Goal: Transaction & Acquisition: Obtain resource

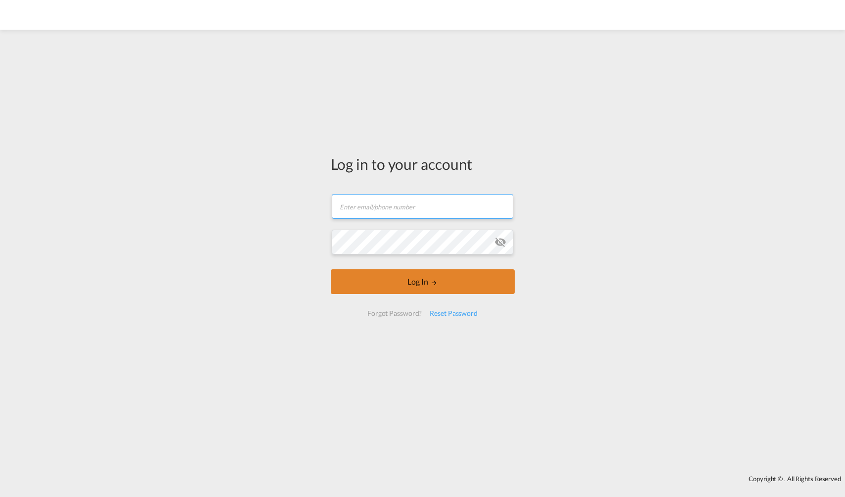
type input "[PERSON_NAME][EMAIL_ADDRESS][PERSON_NAME][DOMAIN_NAME]"
click at [399, 282] on button "Log In" at bounding box center [423, 281] width 184 height 25
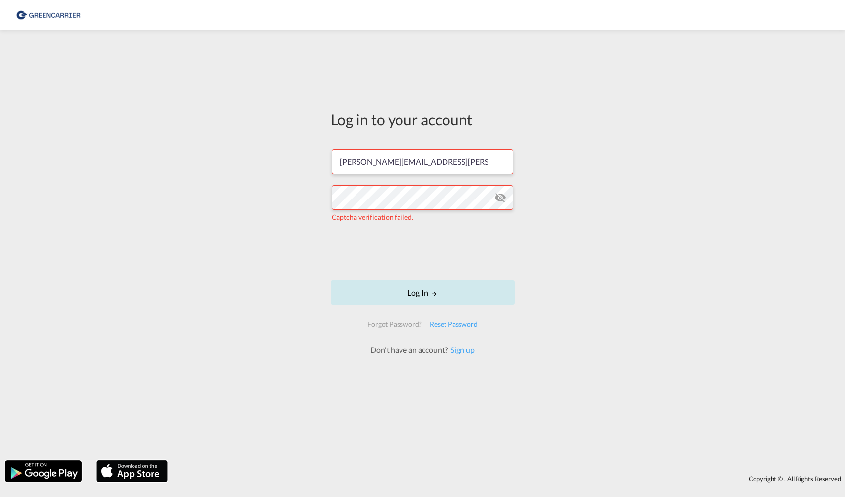
click at [403, 294] on button "Log In" at bounding box center [423, 292] width 184 height 25
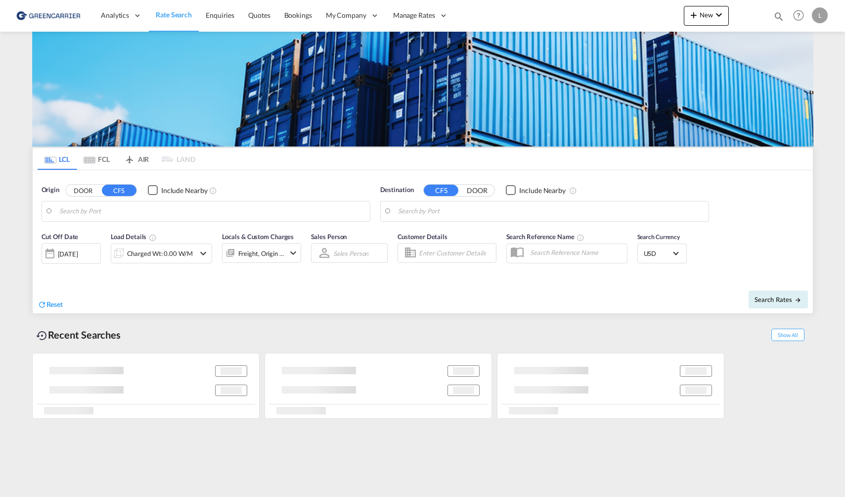
type input "[GEOGRAPHIC_DATA], NOOSL"
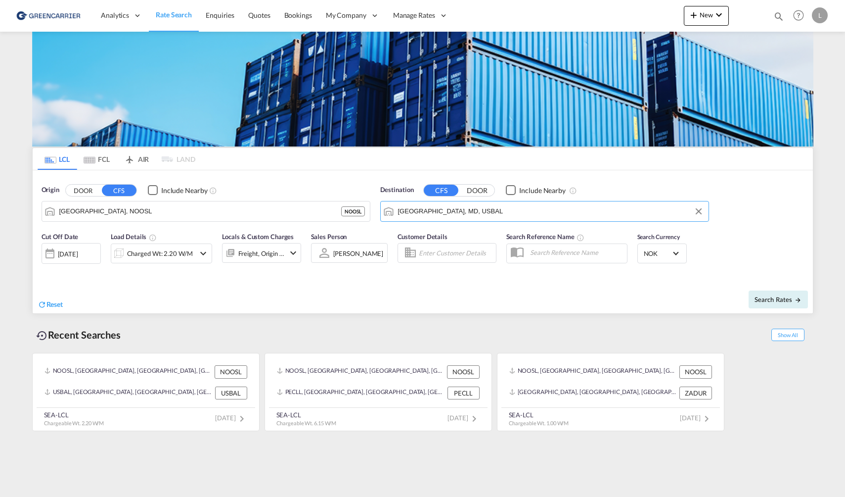
drag, startPoint x: 480, startPoint y: 210, endPoint x: 390, endPoint y: 210, distance: 90.0
click at [390, 210] on md-input-container "[GEOGRAPHIC_DATA], MD, USBAL" at bounding box center [545, 211] width 328 height 20
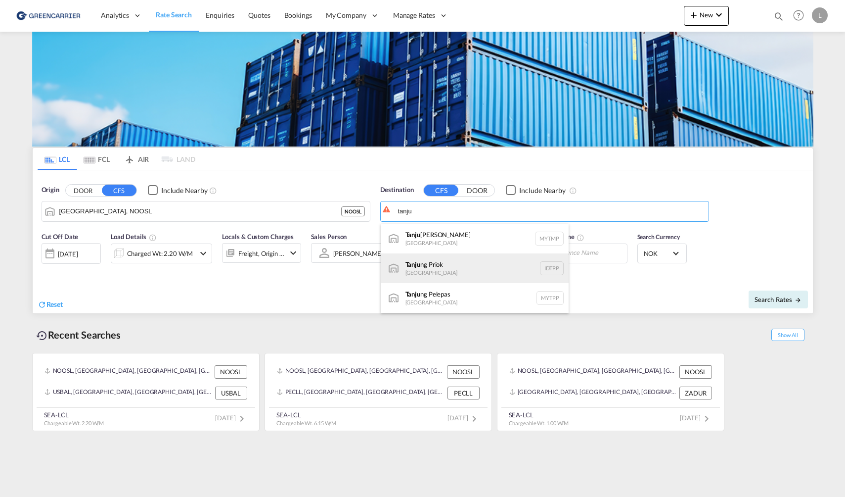
click at [474, 260] on div "[PERSON_NAME] Priok Indonesia IDTPP" at bounding box center [475, 268] width 188 height 30
type input "[GEOGRAPHIC_DATA], IDTPP"
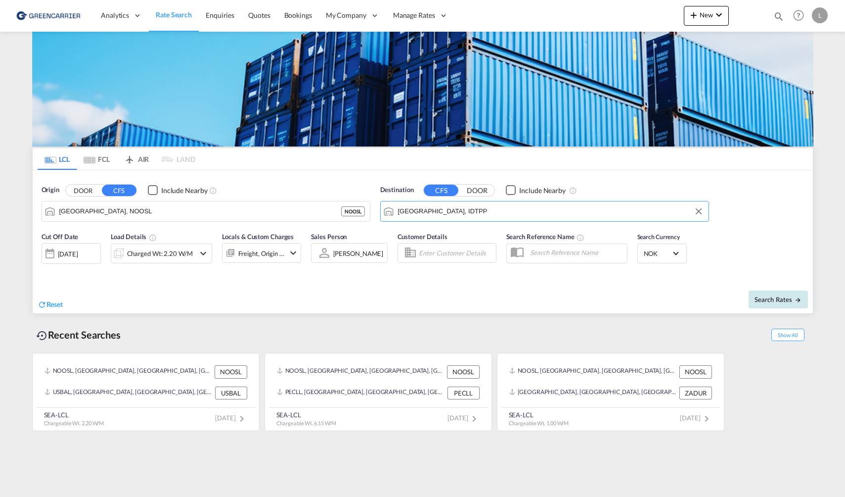
click at [774, 293] on button "Search Rates" at bounding box center [778, 299] width 59 height 18
type input "NOOSL to IDTPP / [DATE]"
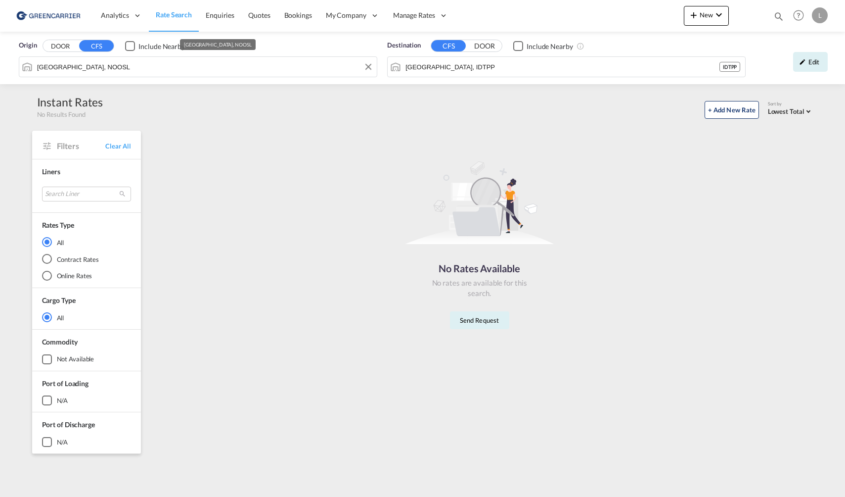
click at [148, 65] on input "[GEOGRAPHIC_DATA], NOOSL" at bounding box center [204, 66] width 335 height 15
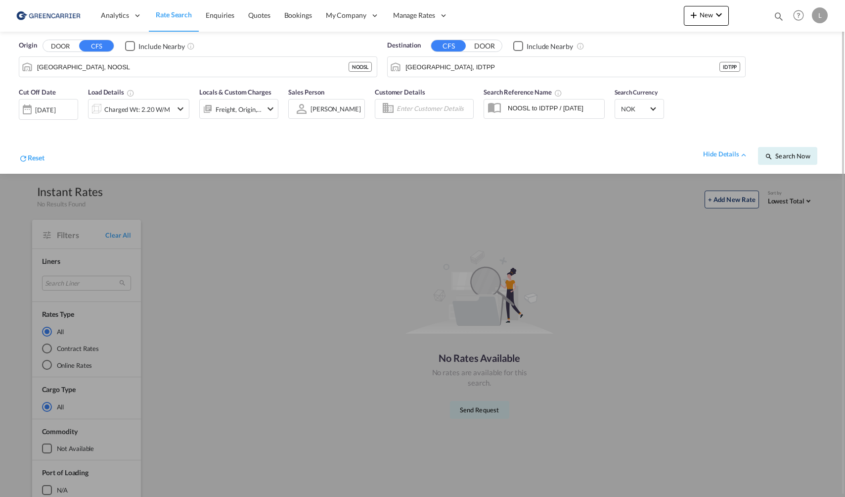
click at [473, 59] on input "[GEOGRAPHIC_DATA], IDTPP" at bounding box center [563, 66] width 314 height 15
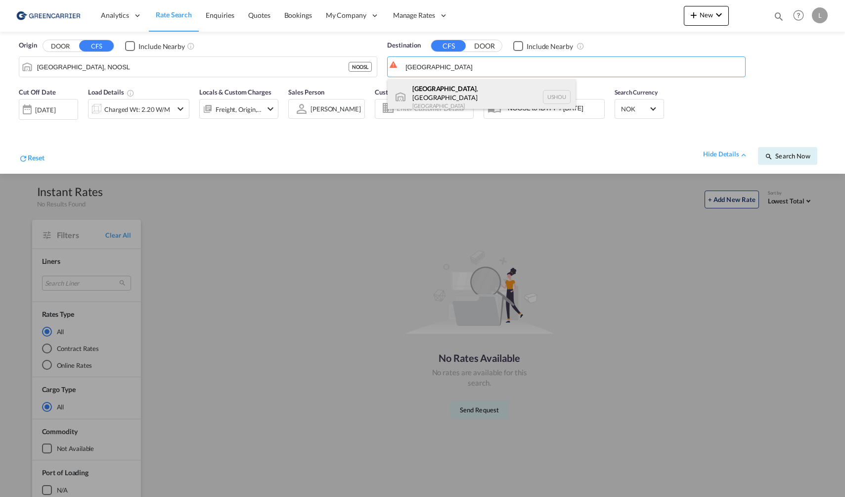
click at [458, 90] on div "[GEOGRAPHIC_DATA] , [GEOGRAPHIC_DATA] [GEOGRAPHIC_DATA] USHOU" at bounding box center [482, 97] width 188 height 36
type input "[GEOGRAPHIC_DATA], [GEOGRAPHIC_DATA], USHOU"
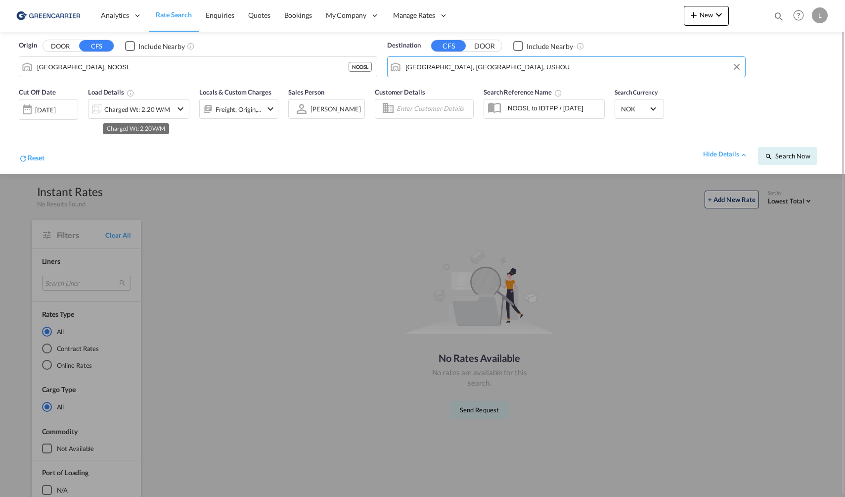
click at [124, 114] on div "Charged Wt: 2.20 W/M" at bounding box center [137, 109] width 66 height 14
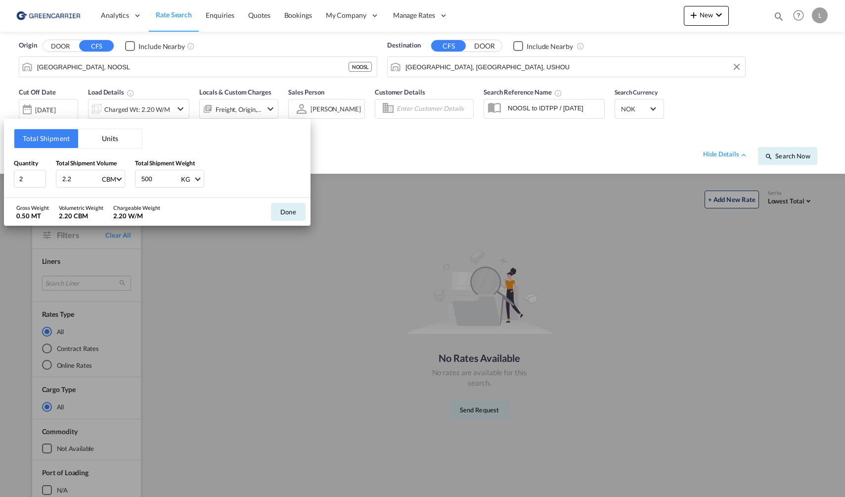
drag, startPoint x: 83, startPoint y: 181, endPoint x: -46, endPoint y: 160, distance: 129.7
click at [0, 160] on html "Analytics Reports Dashboard Rate Search Enquiries Quotes" at bounding box center [422, 248] width 845 height 497
click at [451, 69] on div "Total Shipment Units Quantity 2 Total Shipment Volume 2.2 CBM CBM CFT Total Shi…" at bounding box center [422, 248] width 845 height 497
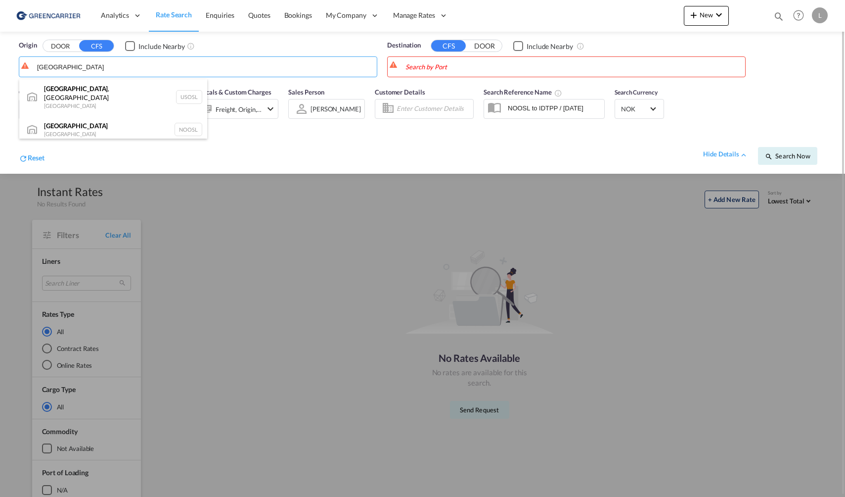
drag, startPoint x: 75, startPoint y: 116, endPoint x: 151, endPoint y: 117, distance: 76.2
click at [75, 117] on div "[GEOGRAPHIC_DATA] [GEOGRAPHIC_DATA] NOOSL" at bounding box center [113, 130] width 188 height 30
type input "[GEOGRAPHIC_DATA], NOOSL"
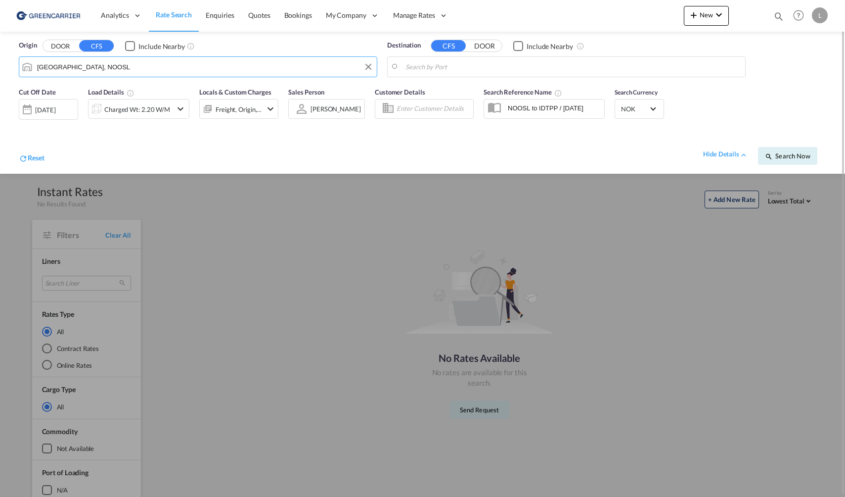
click at [434, 65] on body "Analytics Reports Dashboard Rate Search Enquiries Quotes Bookings" at bounding box center [422, 248] width 845 height 497
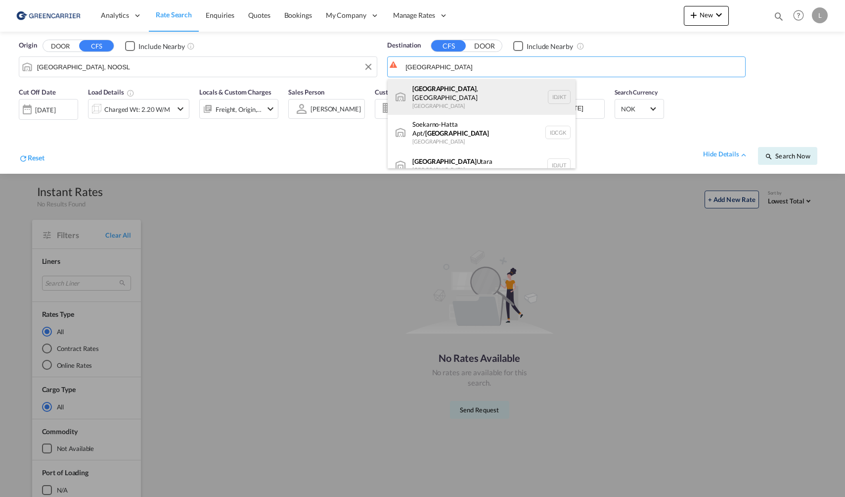
click at [457, 92] on div "[GEOGRAPHIC_DATA] , [GEOGRAPHIC_DATA] [GEOGRAPHIC_DATA] IDJKT" at bounding box center [482, 97] width 188 height 36
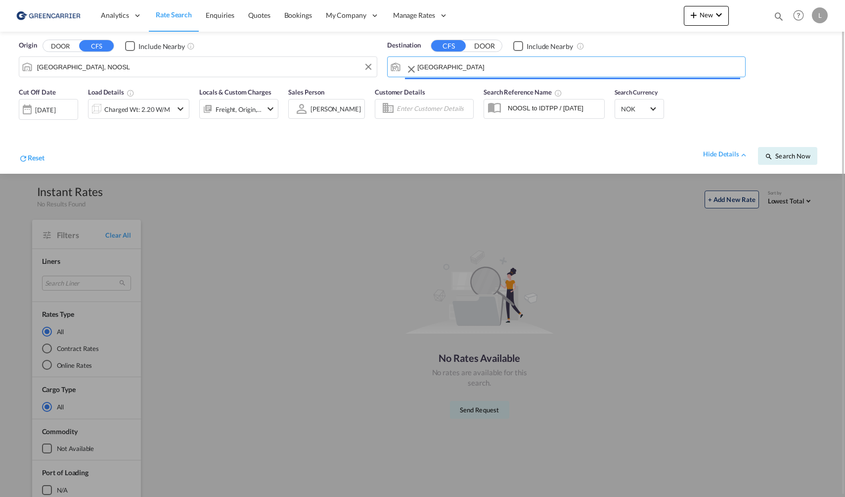
type input "[GEOGRAPHIC_DATA], [GEOGRAPHIC_DATA], IDJKT"
click at [137, 108] on div "Charged Wt: 2.20 W/M" at bounding box center [137, 109] width 66 height 14
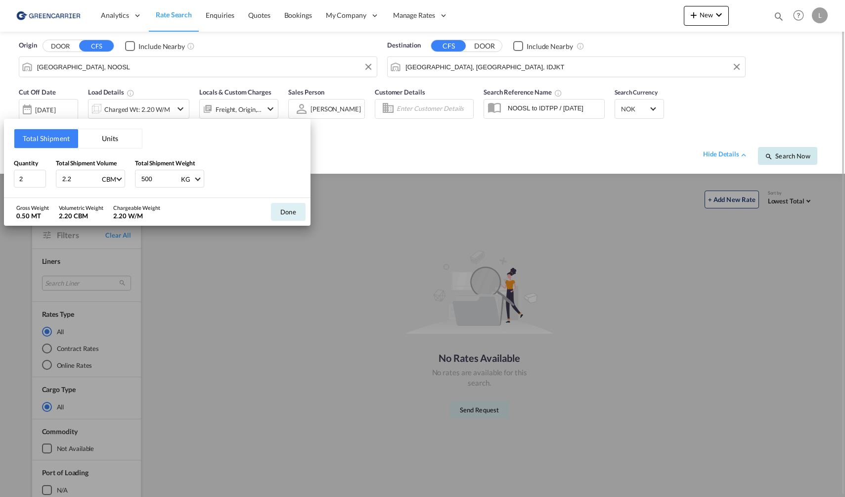
drag, startPoint x: 551, startPoint y: 139, endPoint x: 796, endPoint y: 152, distance: 245.7
click at [553, 139] on div "Total Shipment Units Quantity 2 Total Shipment Volume 2.2 CBM CBM CFT Total Shi…" at bounding box center [422, 248] width 845 height 497
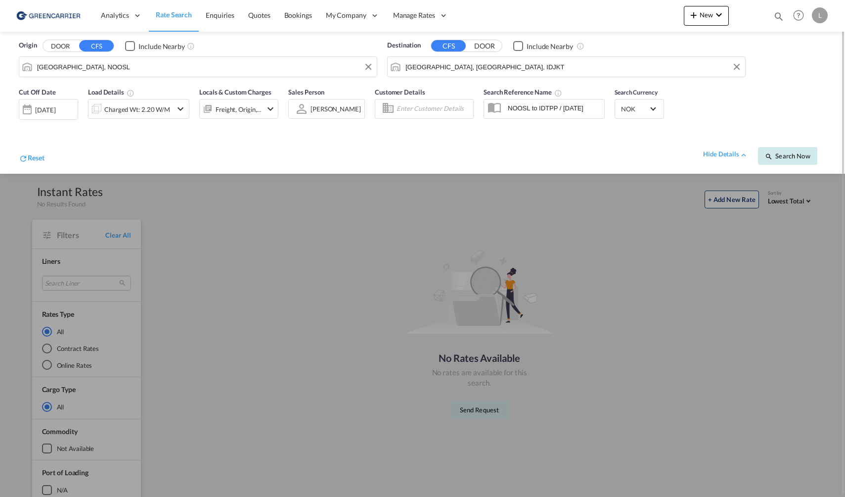
click at [815, 157] on button "Search Now" at bounding box center [787, 156] width 59 height 18
